Goal: Task Accomplishment & Management: Manage account settings

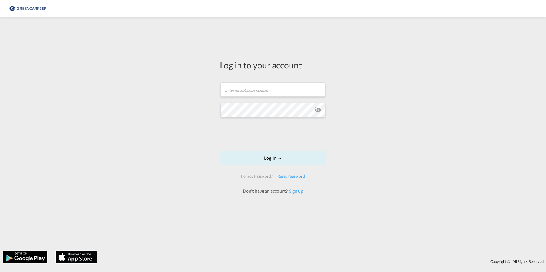
click at [138, 109] on div "Log in to your account Email field is required Password field is required Log I…" at bounding box center [273, 134] width 546 height 228
click at [429, 122] on div "Log in to your account Email field is required Password field is required Log I…" at bounding box center [273, 134] width 546 height 228
click at [376, 108] on div "Log in to your account Email field is required Password field is required Log I…" at bounding box center [273, 134] width 546 height 228
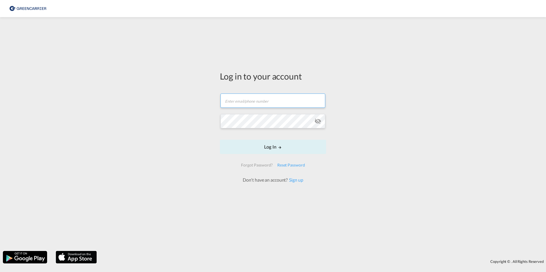
click at [281, 102] on input "text" at bounding box center [272, 101] width 105 height 14
type input "[PERSON_NAME][EMAIL_ADDRESS][DOMAIN_NAME]"
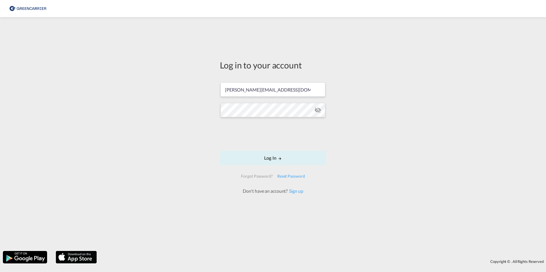
click at [261, 147] on form "[PERSON_NAME][EMAIL_ADDRESS][DOMAIN_NAME] Log In Forgot Password? Reset Passwor…" at bounding box center [273, 136] width 106 height 118
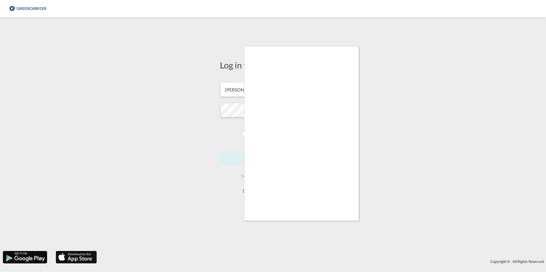
drag, startPoint x: 367, startPoint y: 213, endPoint x: 358, endPoint y: 213, distance: 8.9
click at [367, 213] on div at bounding box center [273, 136] width 546 height 272
click at [179, 149] on div at bounding box center [273, 136] width 546 height 272
